Goal: Complete application form

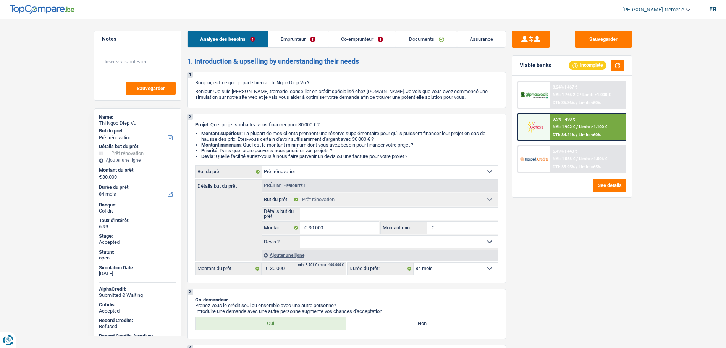
select select "renovation"
select select "84"
select select "renovation"
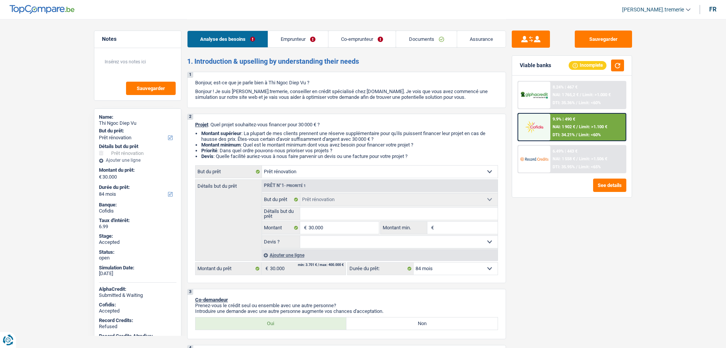
select select "84"
select select "independent"
select select "mutuality"
select select "netSalary"
select select "rentalIncome"
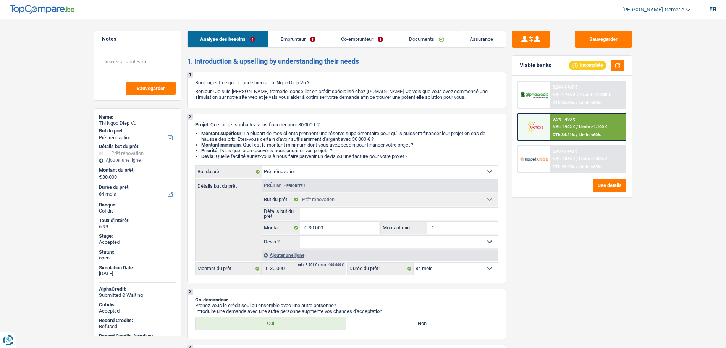
select select "mutualityIndemnity"
select select "ownerWithoutMortgage"
select select "personalLoan"
select select "homeFurnishingOrRelocation"
select select "60"
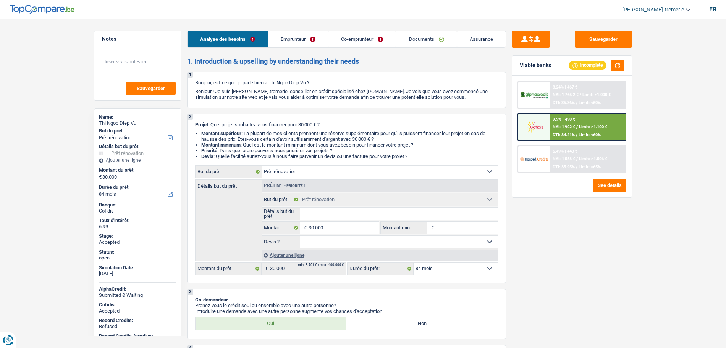
select select "cardOrCredit"
select select "renovation"
select select "84"
click at [295, 36] on link "Emprunteur" at bounding box center [298, 39] width 60 height 16
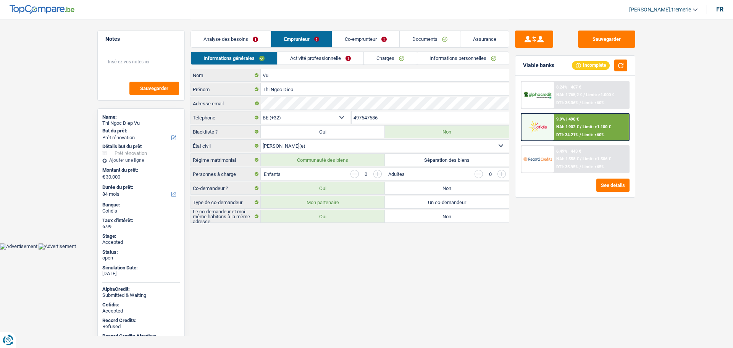
click at [361, 34] on link "Co-emprunteur" at bounding box center [365, 39] width 67 height 16
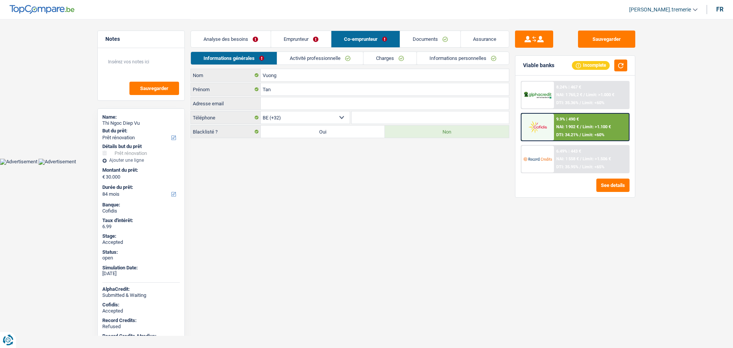
click at [296, 49] on div "Analyse des besoins Emprunteur Co-emprunteur Documents Assurance" at bounding box center [350, 35] width 319 height 32
click at [305, 43] on link "Emprunteur" at bounding box center [301, 39] width 60 height 16
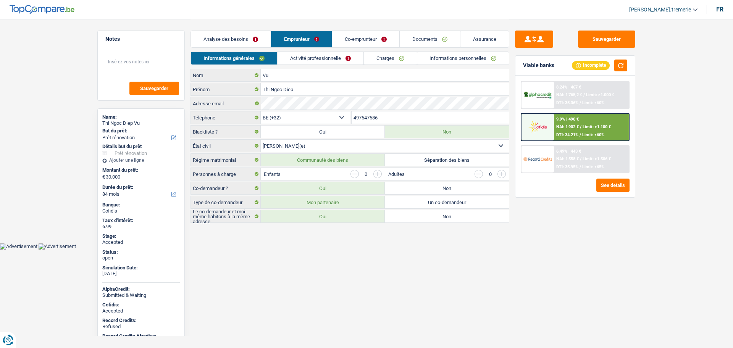
click at [384, 58] on link "Charges" at bounding box center [390, 58] width 53 height 13
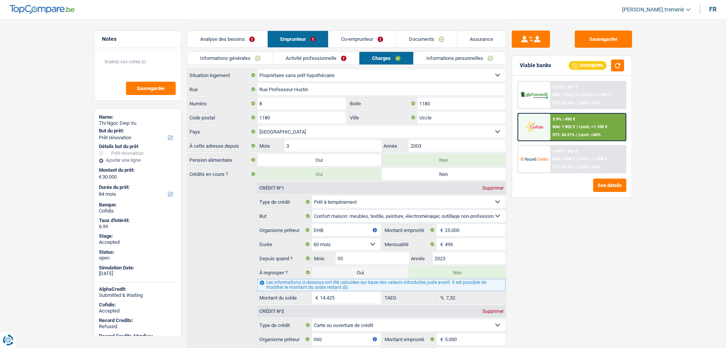
scroll to position [80, 0]
